Goal: Task Accomplishment & Management: Manage account settings

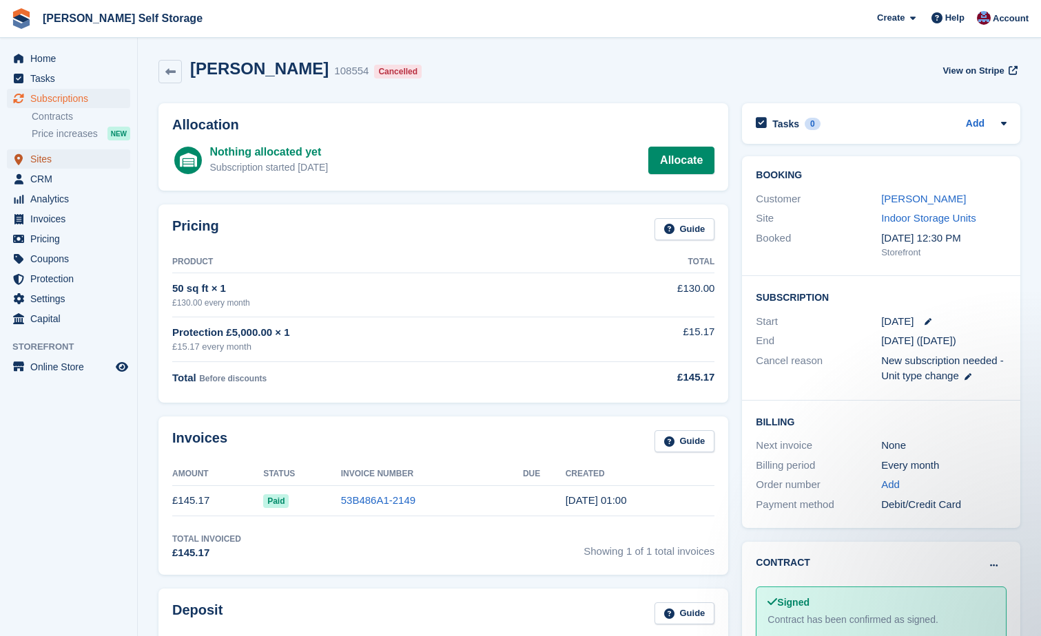
click at [39, 161] on span "Sites" at bounding box center [71, 158] width 83 height 19
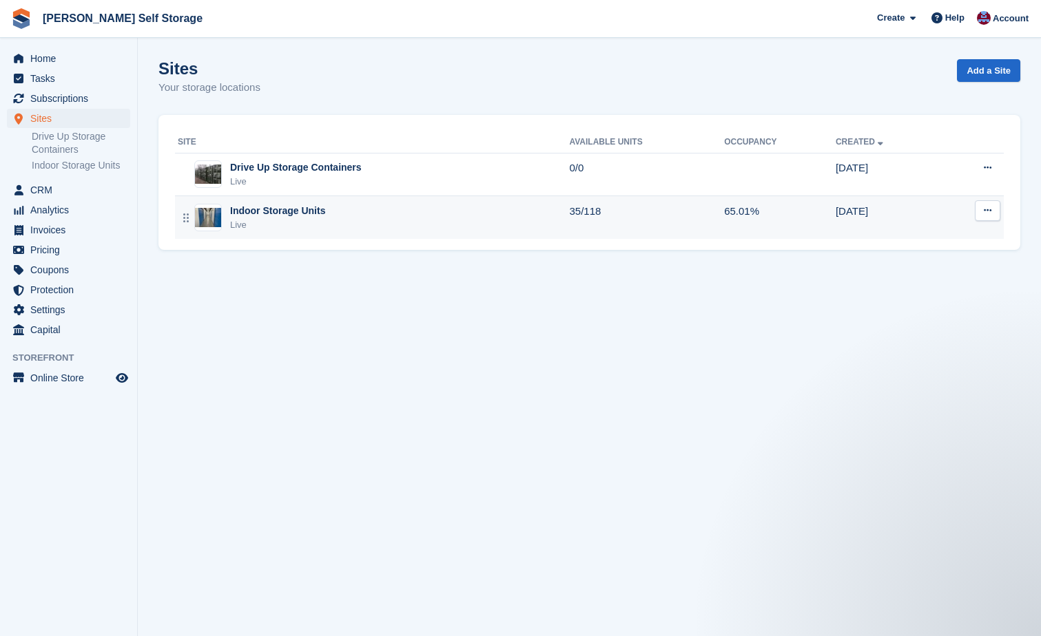
click at [279, 213] on div "Indoor Storage Units" at bounding box center [277, 211] width 95 height 14
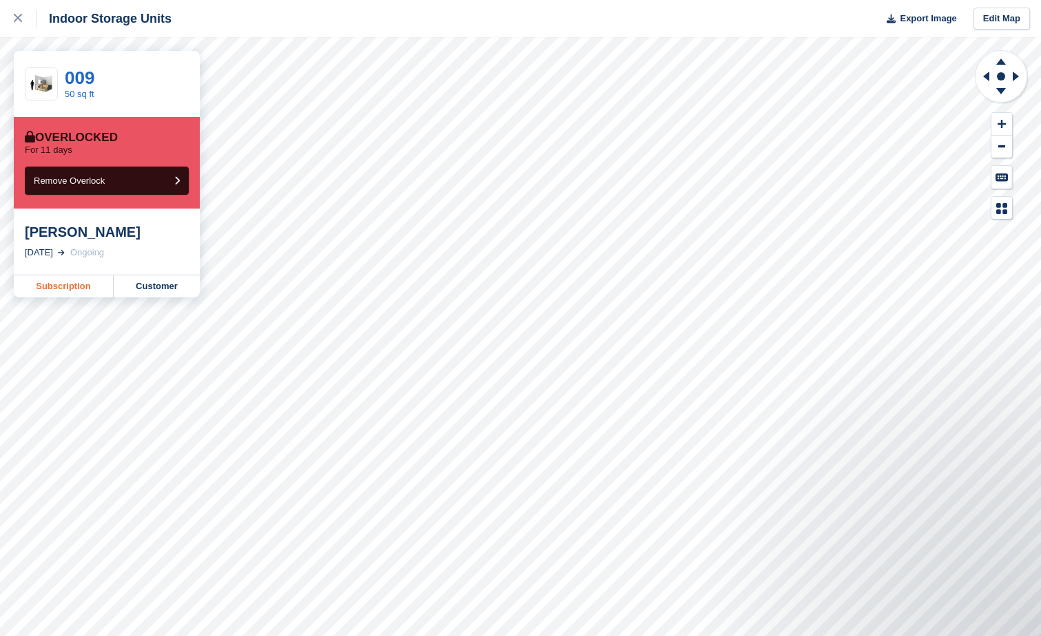
click at [63, 283] on link "Subscription" at bounding box center [64, 287] width 100 height 22
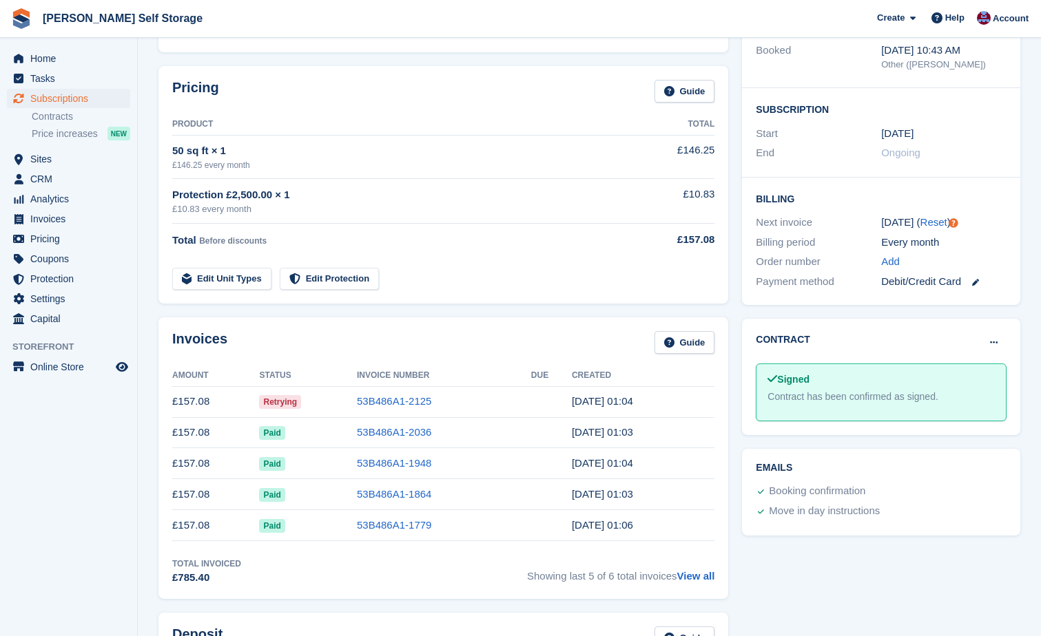
scroll to position [207, 0]
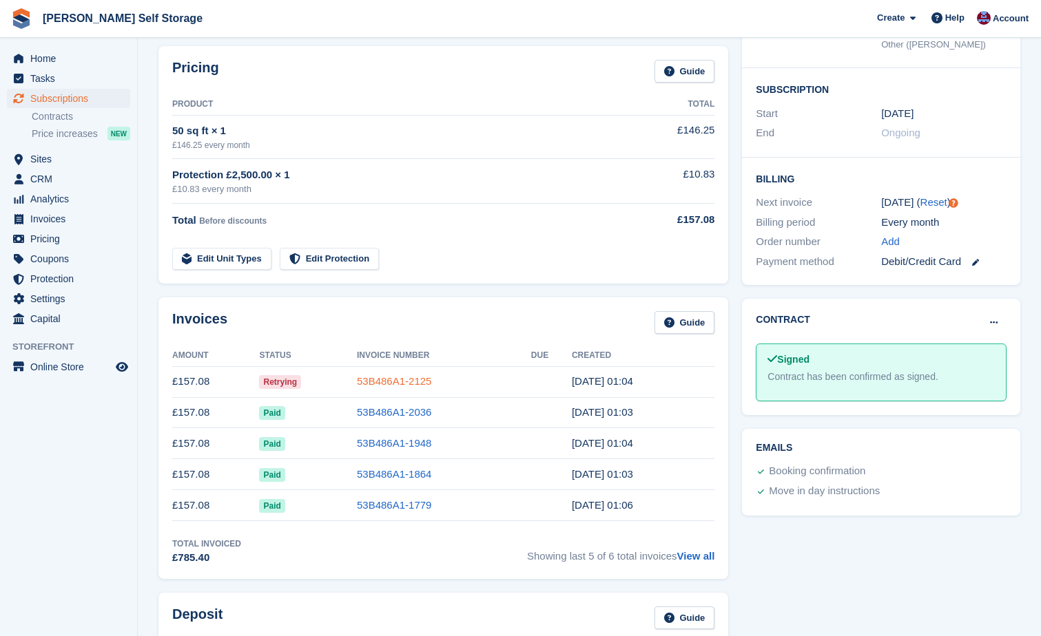
click at [386, 382] on link "53B486A1-2125" at bounding box center [394, 381] width 74 height 12
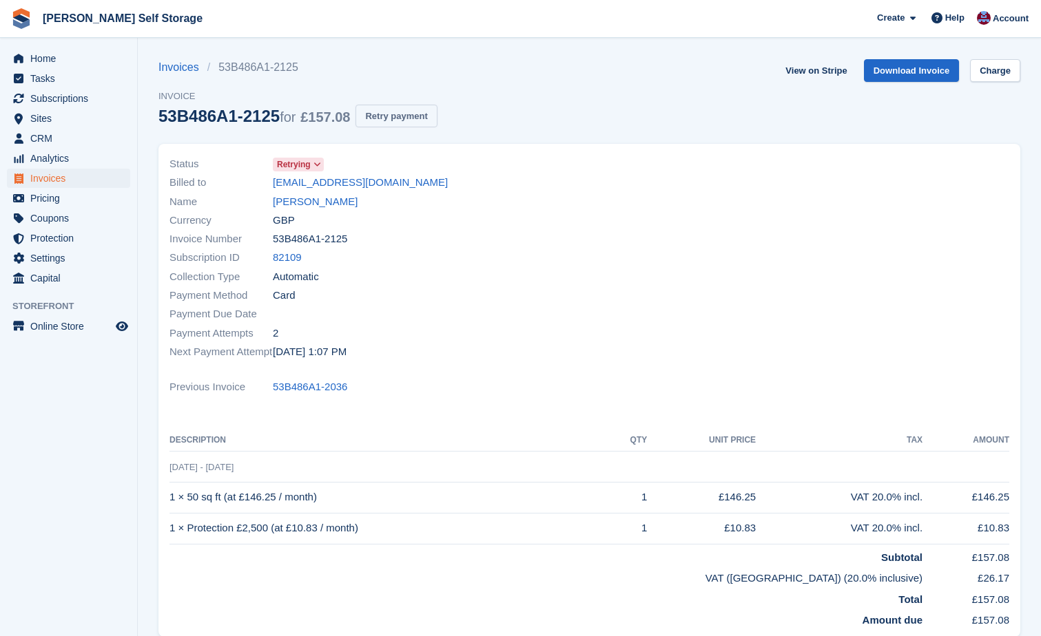
click at [398, 118] on button "Retry payment" at bounding box center [395, 116] width 81 height 23
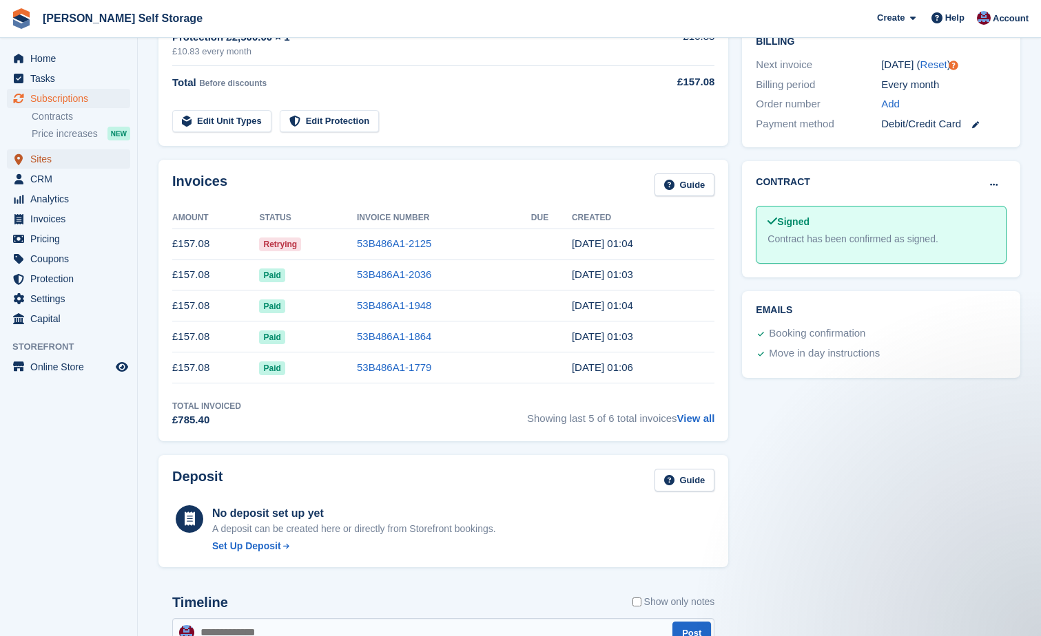
click at [45, 158] on span "Sites" at bounding box center [71, 158] width 83 height 19
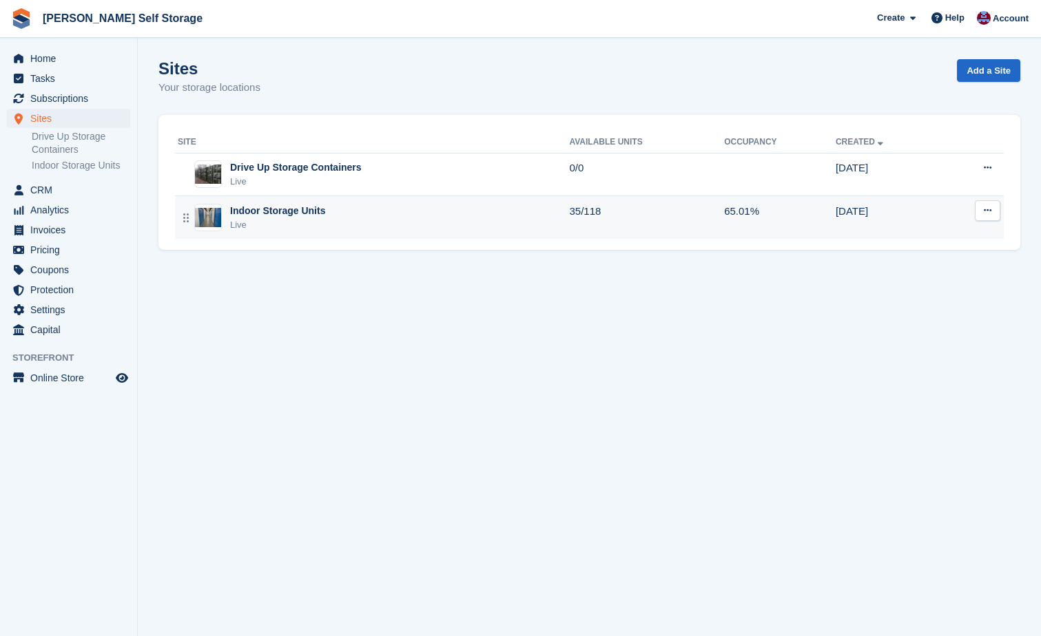
click at [276, 207] on div "Indoor Storage Units" at bounding box center [277, 211] width 95 height 14
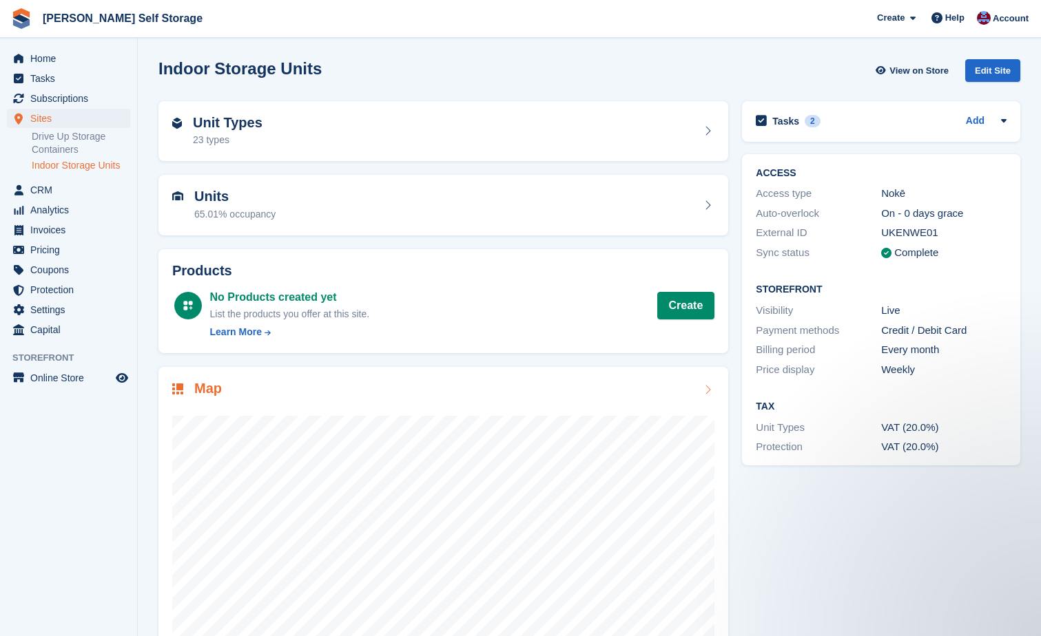
click at [634, 386] on div "Map" at bounding box center [443, 390] width 542 height 19
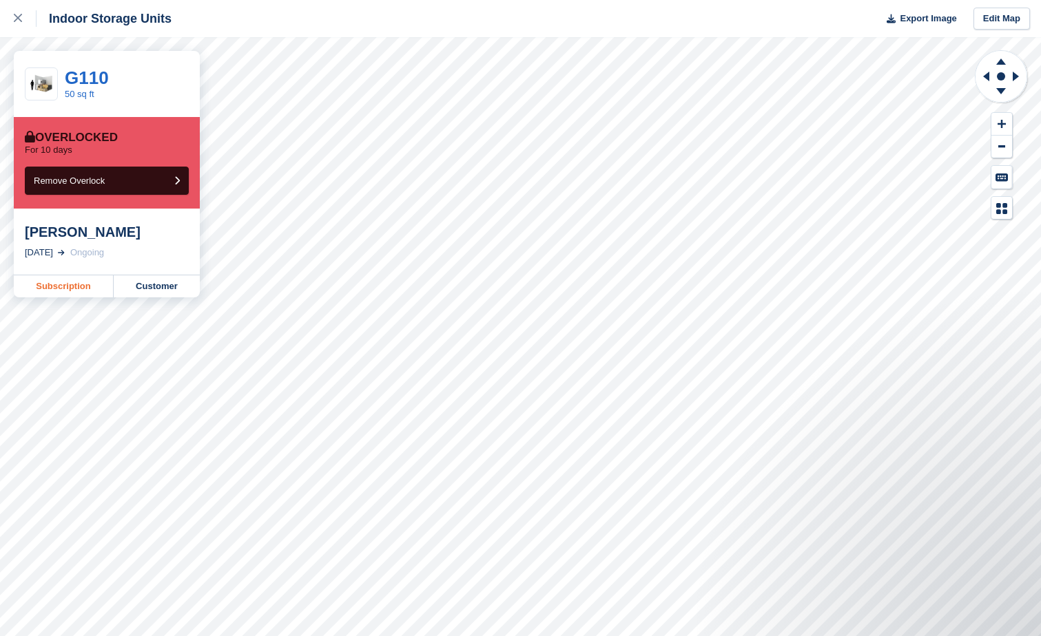
click at [83, 287] on link "Subscription" at bounding box center [64, 287] width 100 height 22
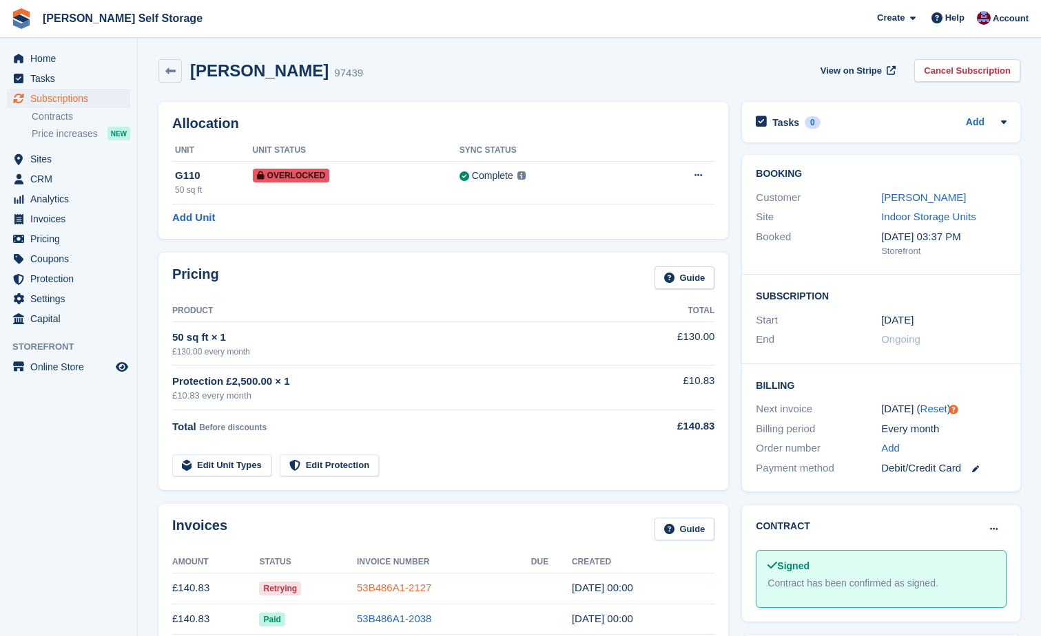
click at [377, 583] on link "53B486A1-2127" at bounding box center [394, 588] width 74 height 12
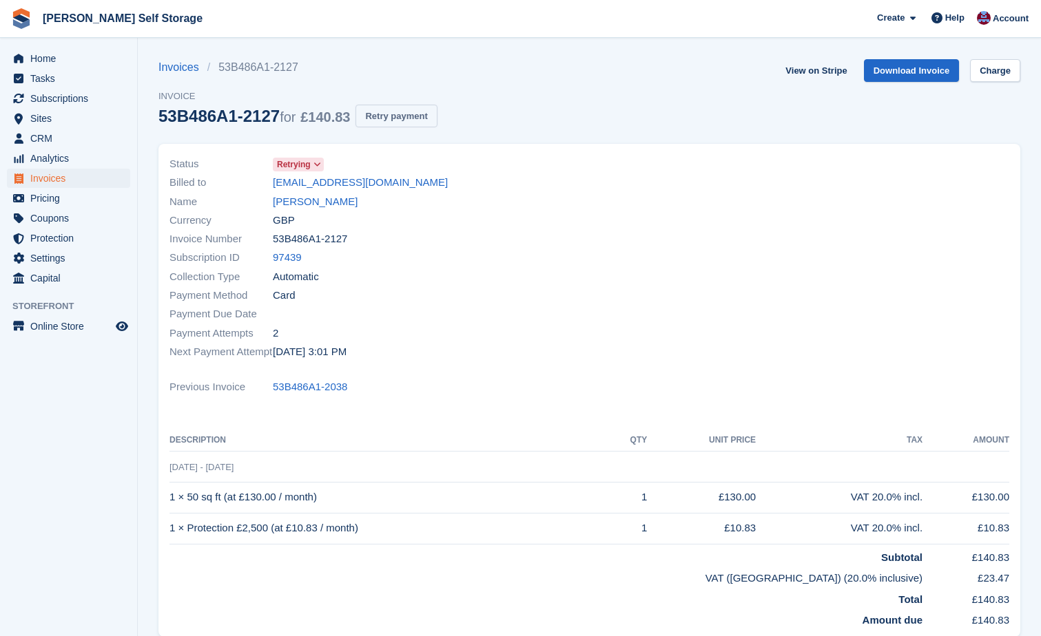
click at [375, 122] on button "Retry payment" at bounding box center [395, 116] width 81 height 23
